Goal: Task Accomplishment & Management: Complete application form

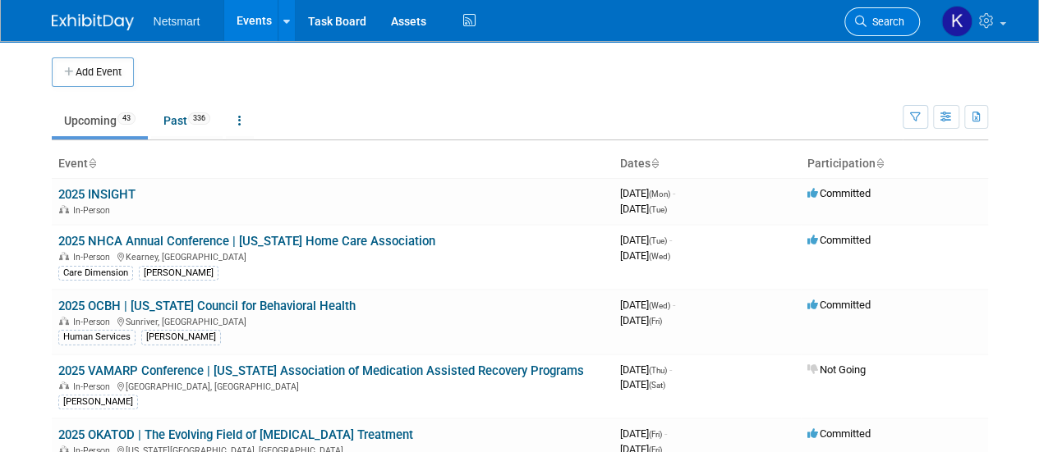
click at [870, 20] on span "Search" at bounding box center [885, 22] width 38 height 12
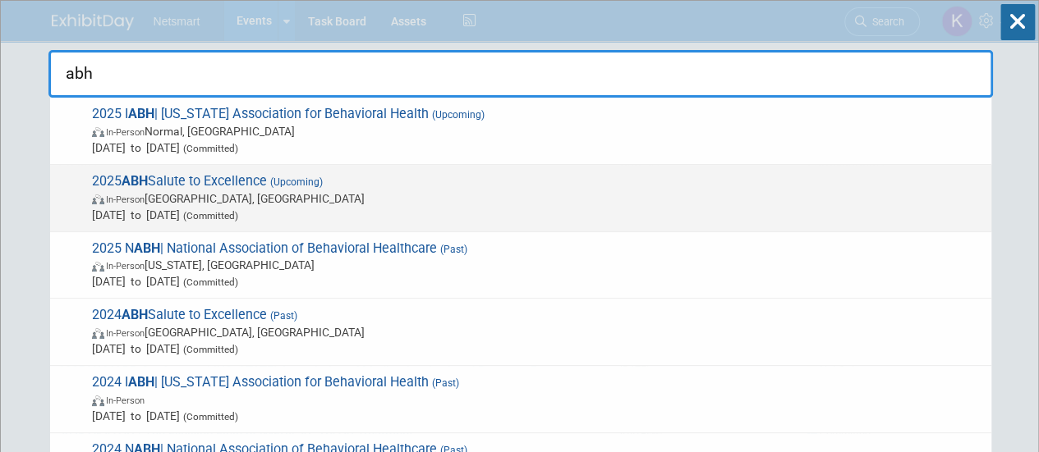
type input "abh"
click at [158, 207] on span "[DATE] to [DATE] (Committed)" at bounding box center [537, 215] width 891 height 16
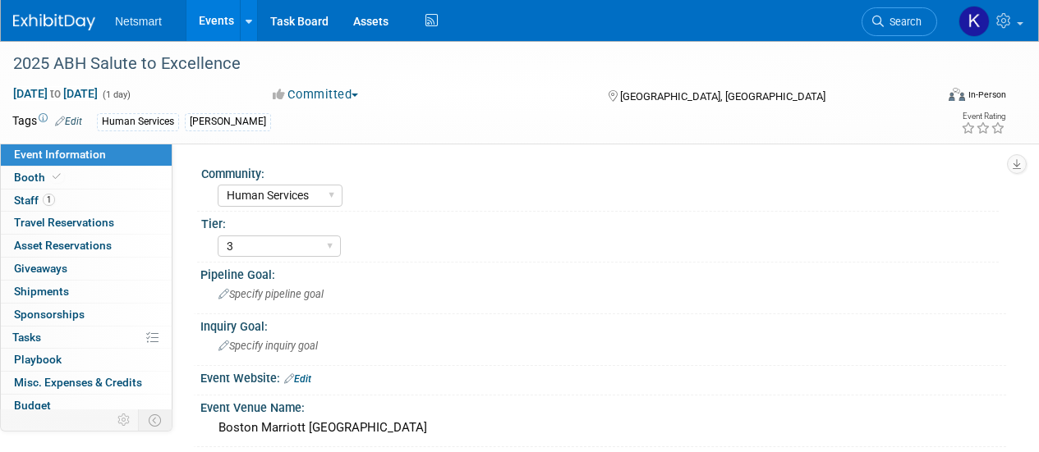
select select "Human Services"
select select "3"
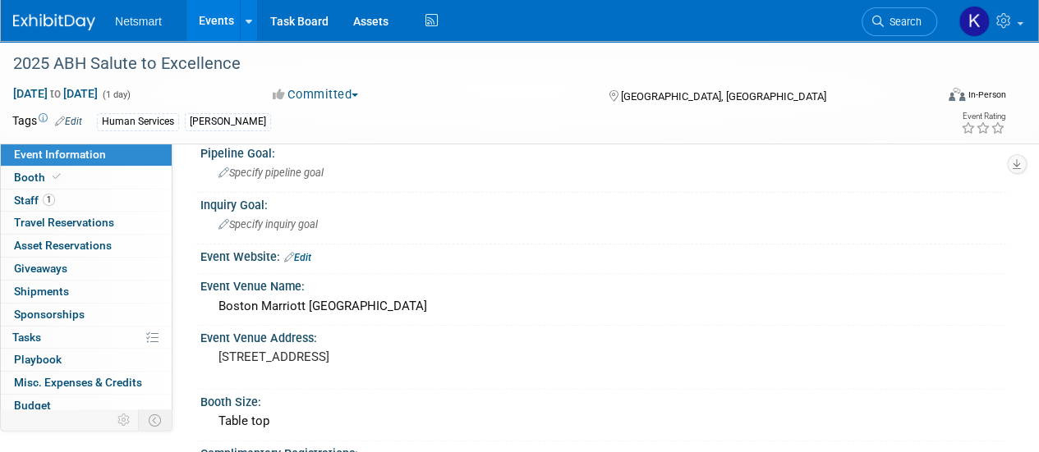
scroll to position [158, 0]
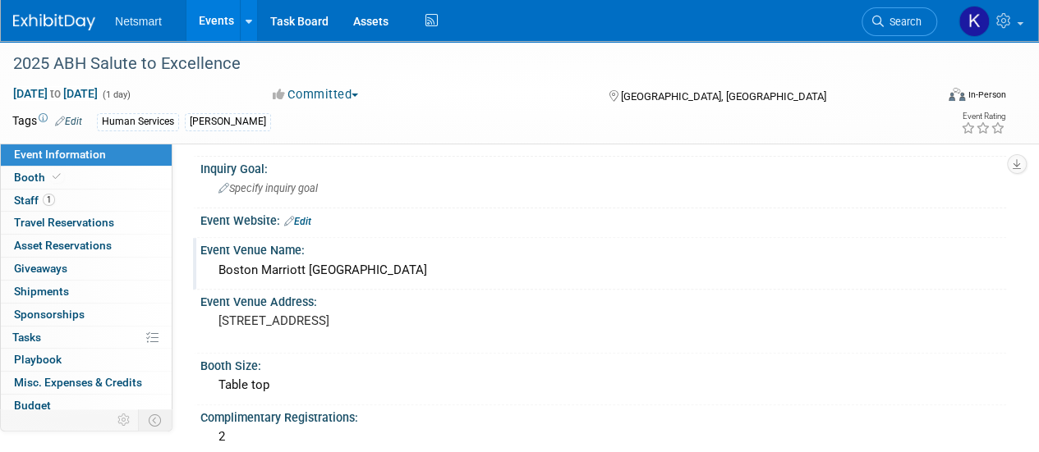
click at [279, 264] on div "Boston Marriott Burlington" at bounding box center [603, 270] width 781 height 25
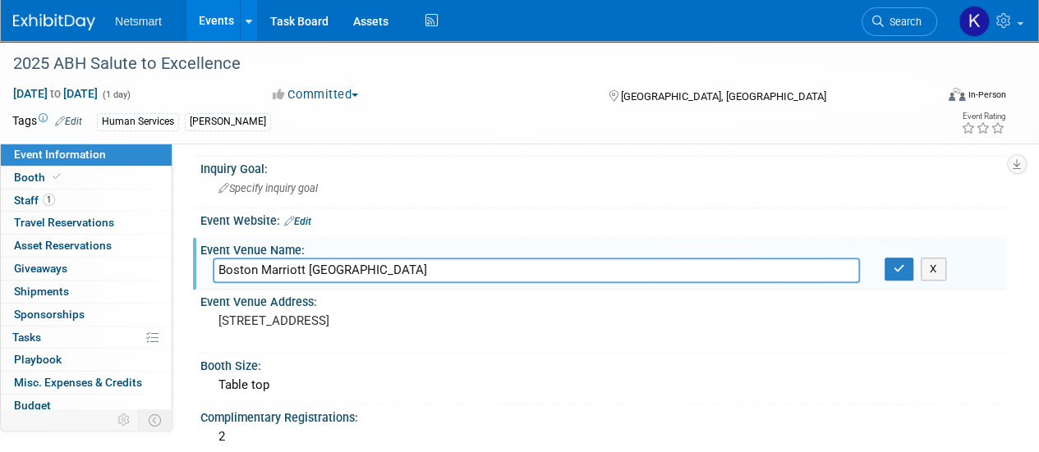
click at [279, 264] on input "Boston Marriott Burlington" at bounding box center [536, 270] width 647 height 25
drag, startPoint x: 342, startPoint y: 333, endPoint x: 220, endPoint y: 321, distance: 122.1
click at [220, 321] on pre "One Burlington Mall Road Burlington, MA 01803" at bounding box center [368, 321] width 300 height 15
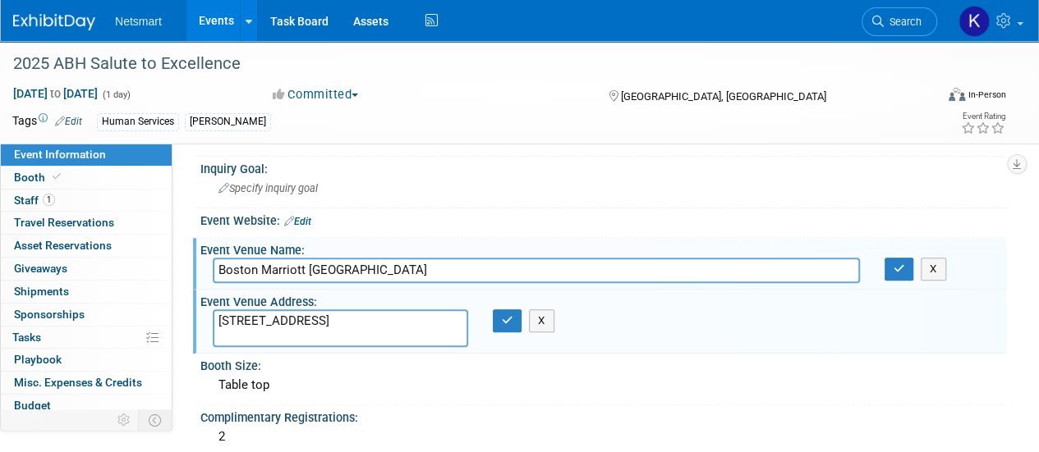
drag, startPoint x: 220, startPoint y: 321, endPoint x: 368, endPoint y: 336, distance: 148.5
click at [368, 336] on textarea "One Burlington Mall Road Burlington, MA 01803" at bounding box center [340, 329] width 255 height 38
drag, startPoint x: 365, startPoint y: 336, endPoint x: 219, endPoint y: 314, distance: 147.7
click at [219, 314] on textarea "One Burlington Mall Road Burlington, MA 01803" at bounding box center [340, 329] width 255 height 38
